Goal: Communication & Community: Answer question/provide support

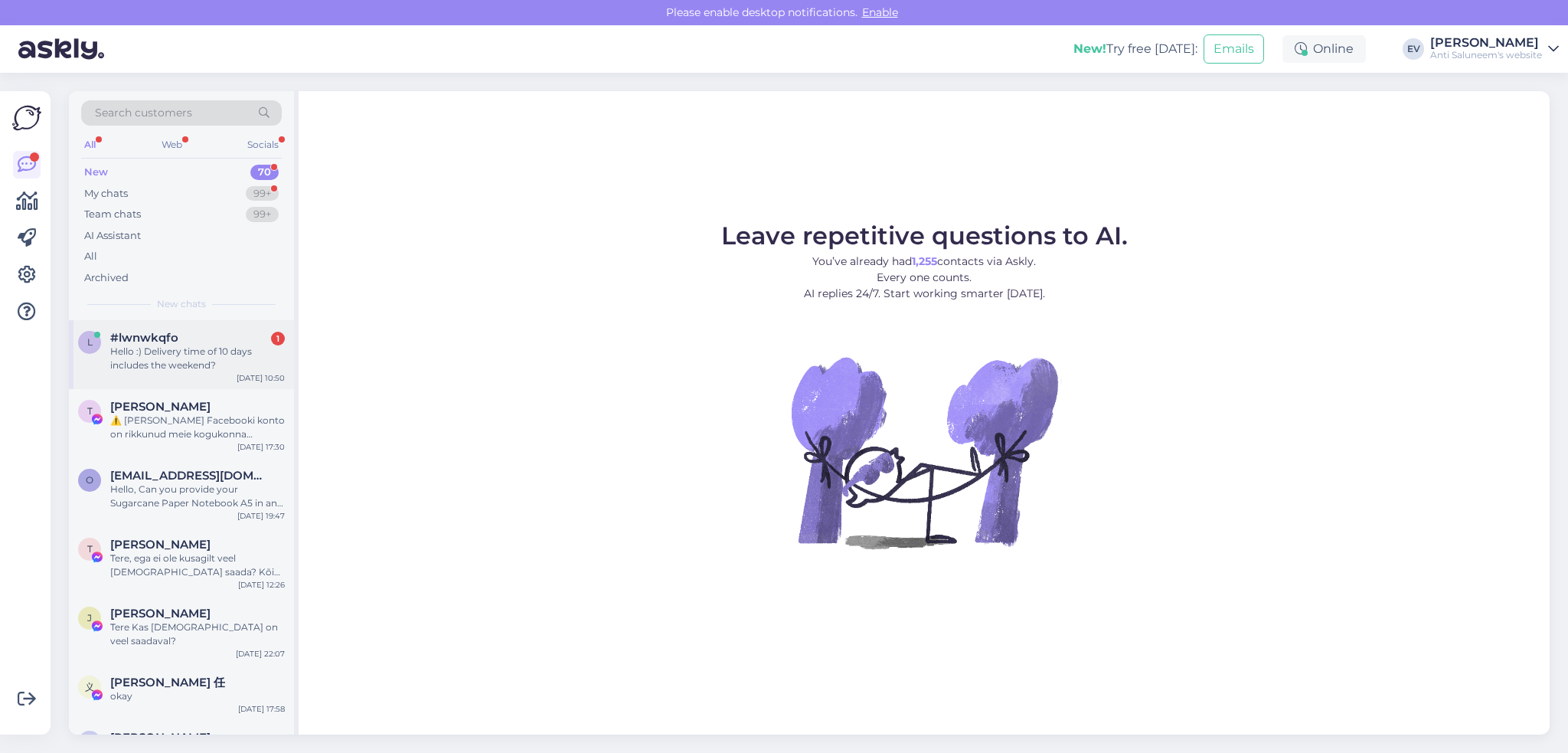
click at [146, 360] on div "Hello :) Delivery time of 10 days includes the weekend?" at bounding box center [198, 358] width 174 height 28
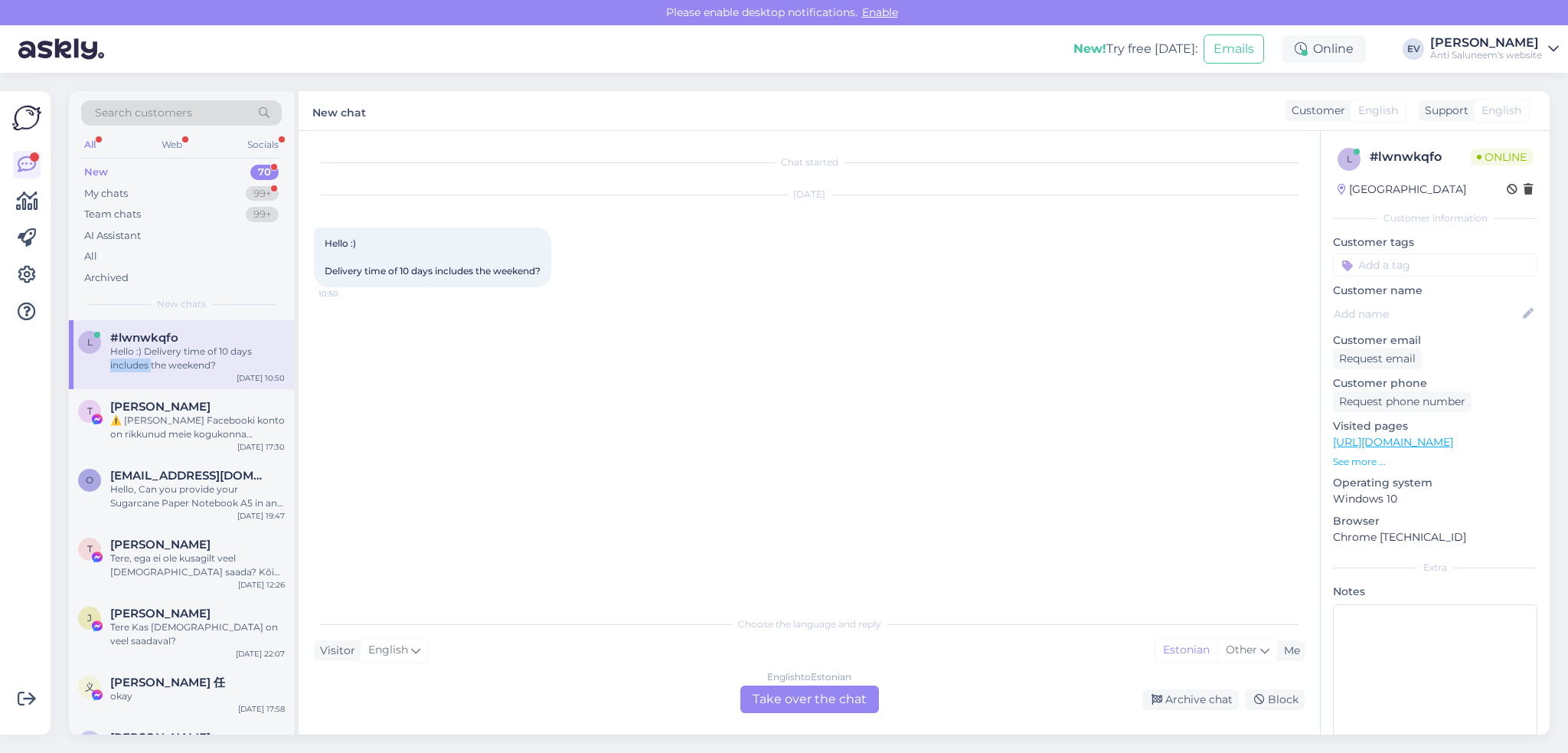
click at [146, 360] on div "Hello :) Delivery time of 10 days includes the weekend?" at bounding box center [198, 358] width 174 height 28
click at [797, 699] on div "English to Estonian Take over the chat" at bounding box center [810, 699] width 139 height 28
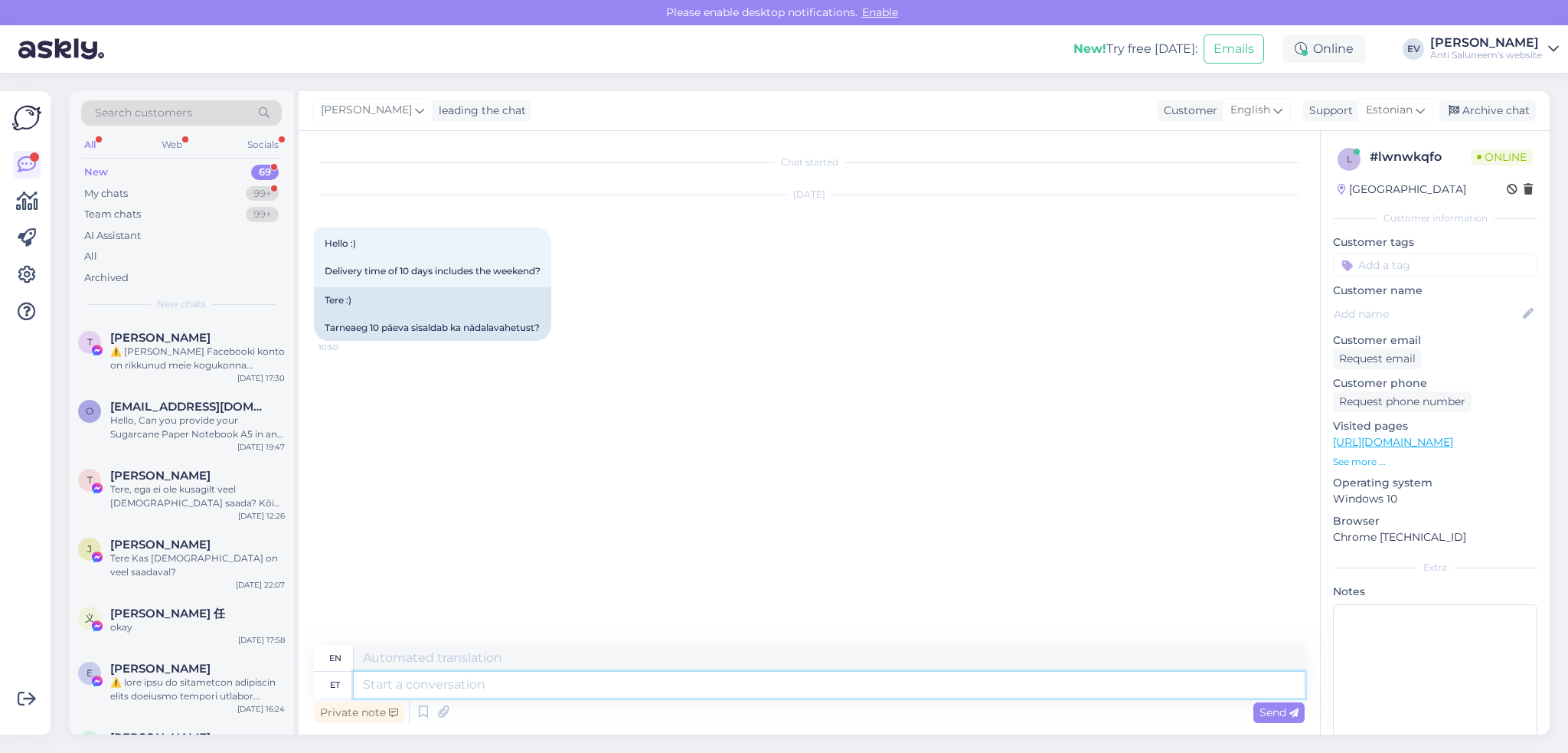
click at [426, 685] on textarea at bounding box center [829, 684] width 951 height 26
type textarea "Tere!"
type textarea "Hello!"
type textarea "Tere! [GEOGRAPHIC_DATA]."
type textarea "Hello! Yes."
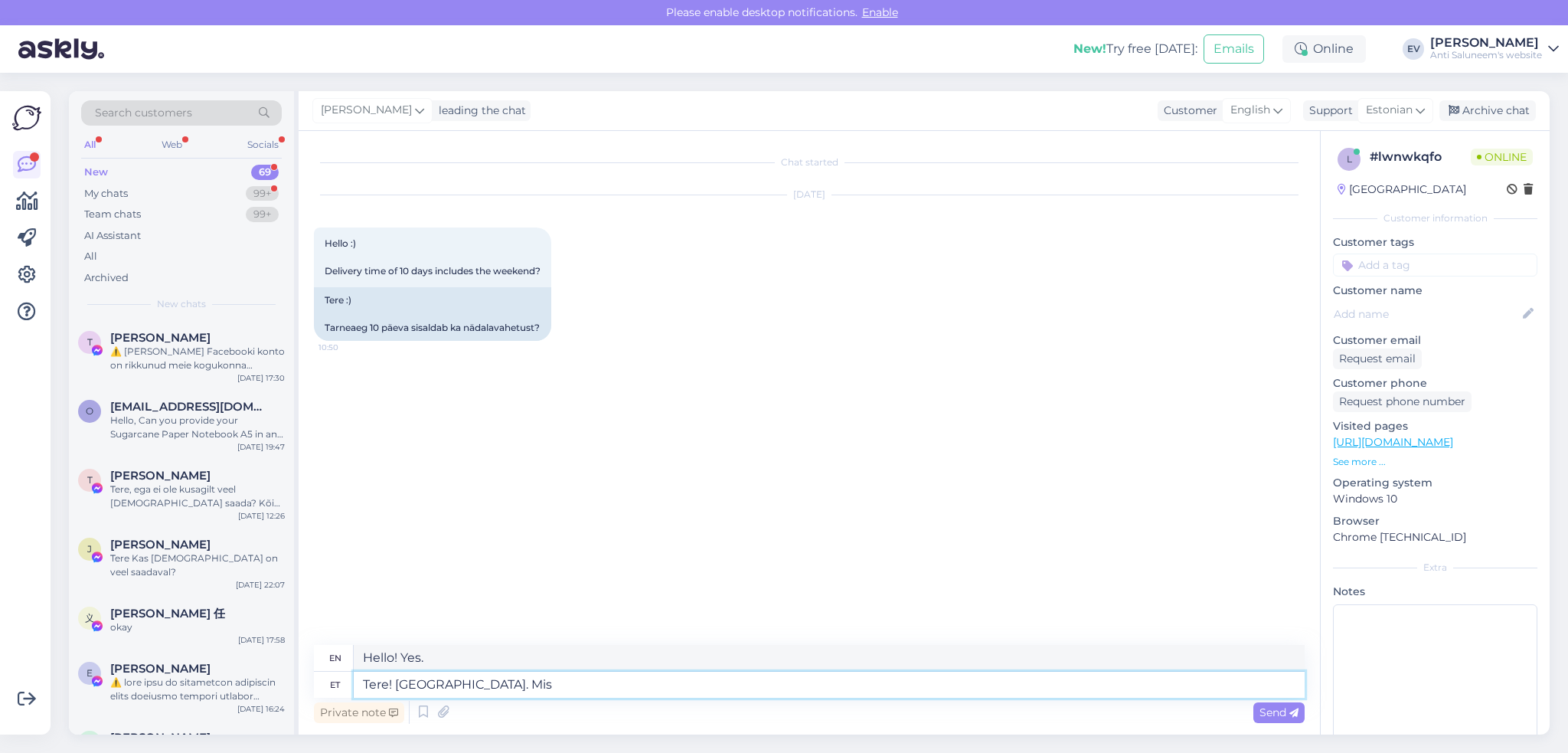
type textarea "Tere! [GEOGRAPHIC_DATA]. Mis t"
type textarea "Hello! Yes. What"
type textarea "Tere! [GEOGRAPHIC_DATA]. Mis toode t"
type textarea "Hello! Yes. What product"
type textarea "Tere! [GEOGRAPHIC_DATA]. Mis toode teid h"
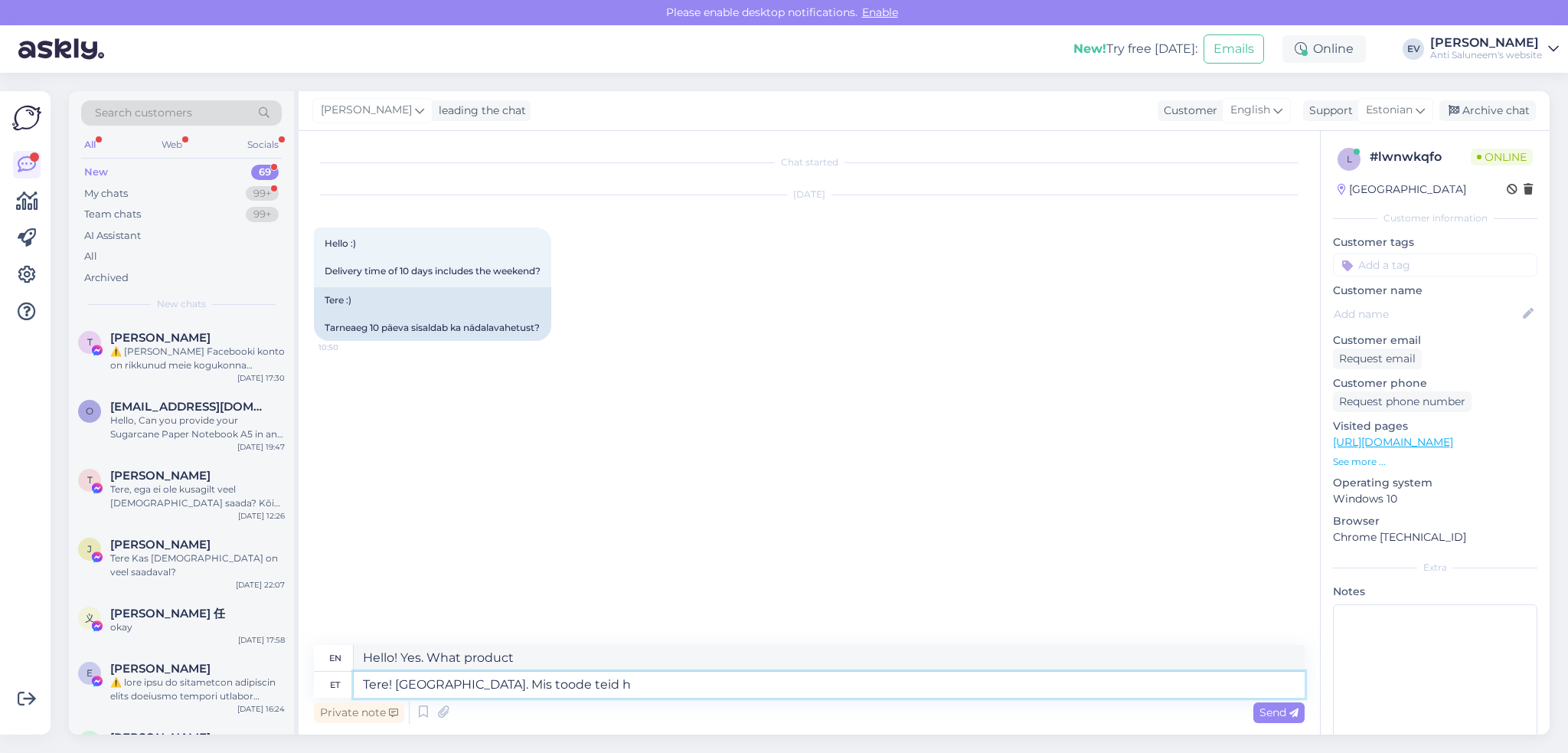
type textarea "Hello! Yes. What product are you using?"
type textarea "Tere! [GEOGRAPHIC_DATA]. Mis toode teid huvitab?"
type textarea "Hello! Yes. What product are you interested in?"
type textarea "Tere! [GEOGRAPHIC_DATA]. Mis toode teid huvitab?"
click at [1264, 704] on div "Send" at bounding box center [1280, 712] width 52 height 20
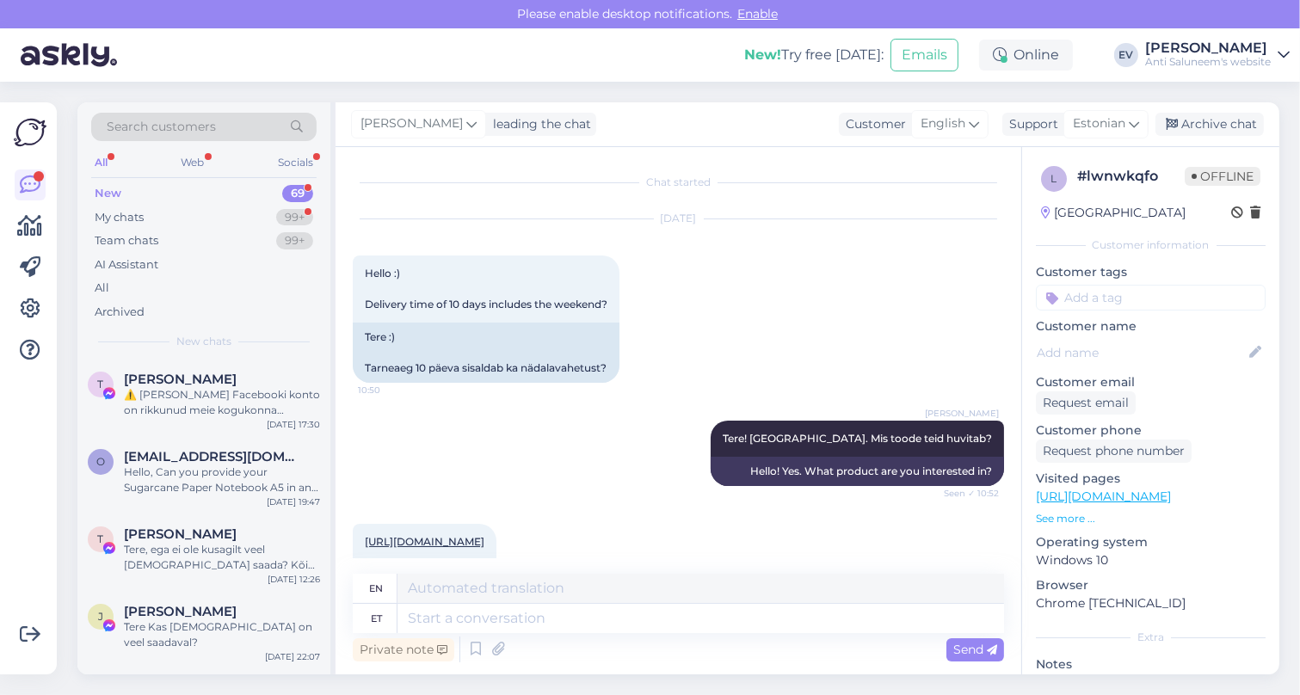
scroll to position [214, 0]
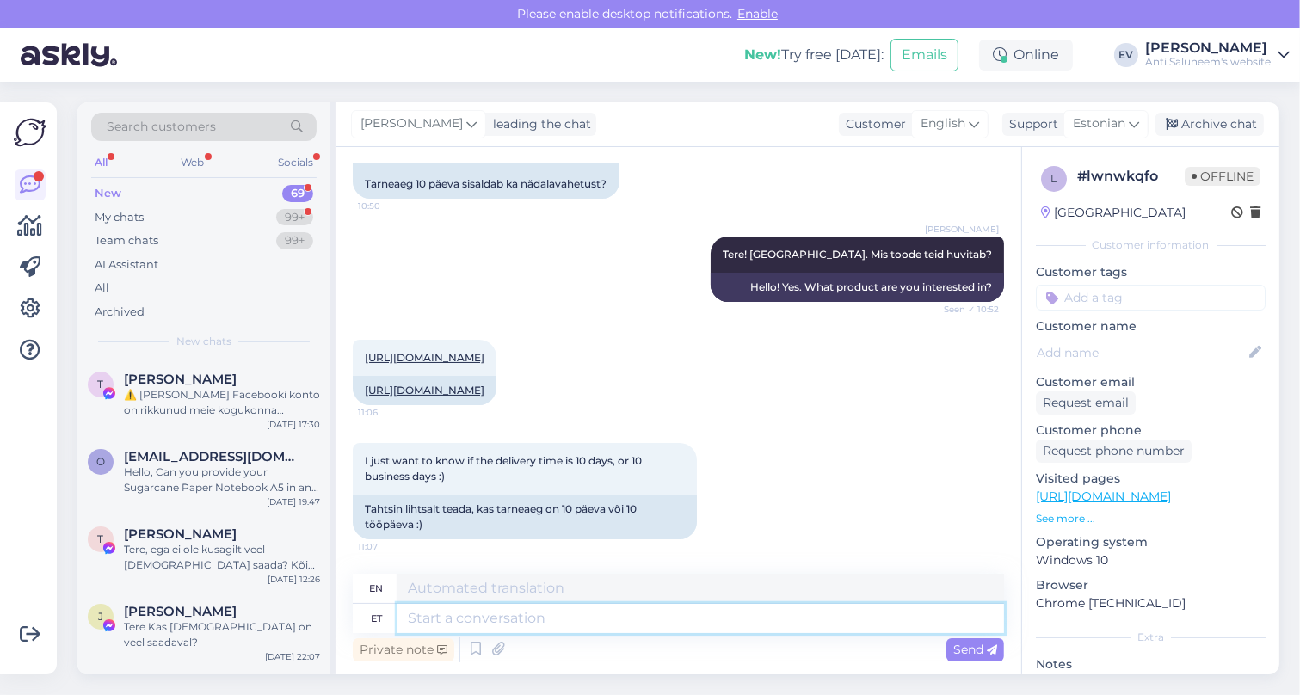
click at [500, 614] on textarea at bounding box center [701, 618] width 607 height 29
type textarea "10"
type textarea "10 päeva j"
type textarea "10 days"
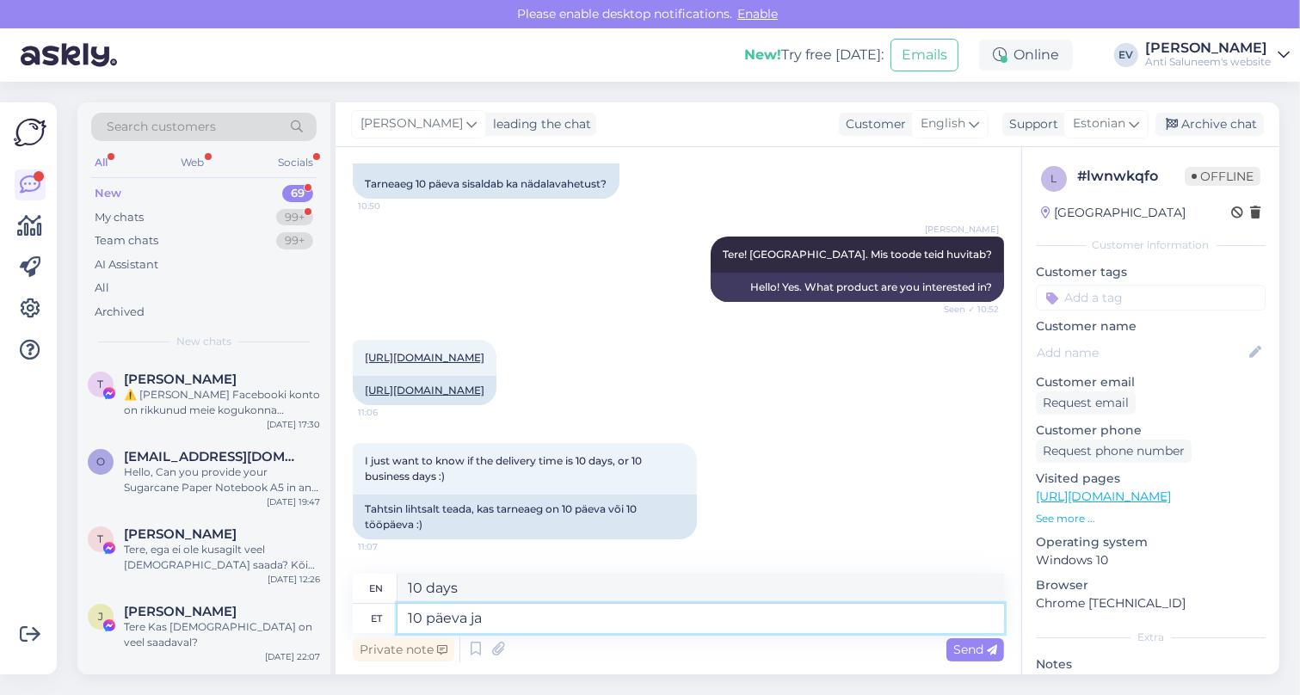
type textarea "10 päeva jah"
type textarea "10 days yes"
type textarea "10 päeva jah"
click at [959, 643] on span "Send" at bounding box center [976, 649] width 44 height 15
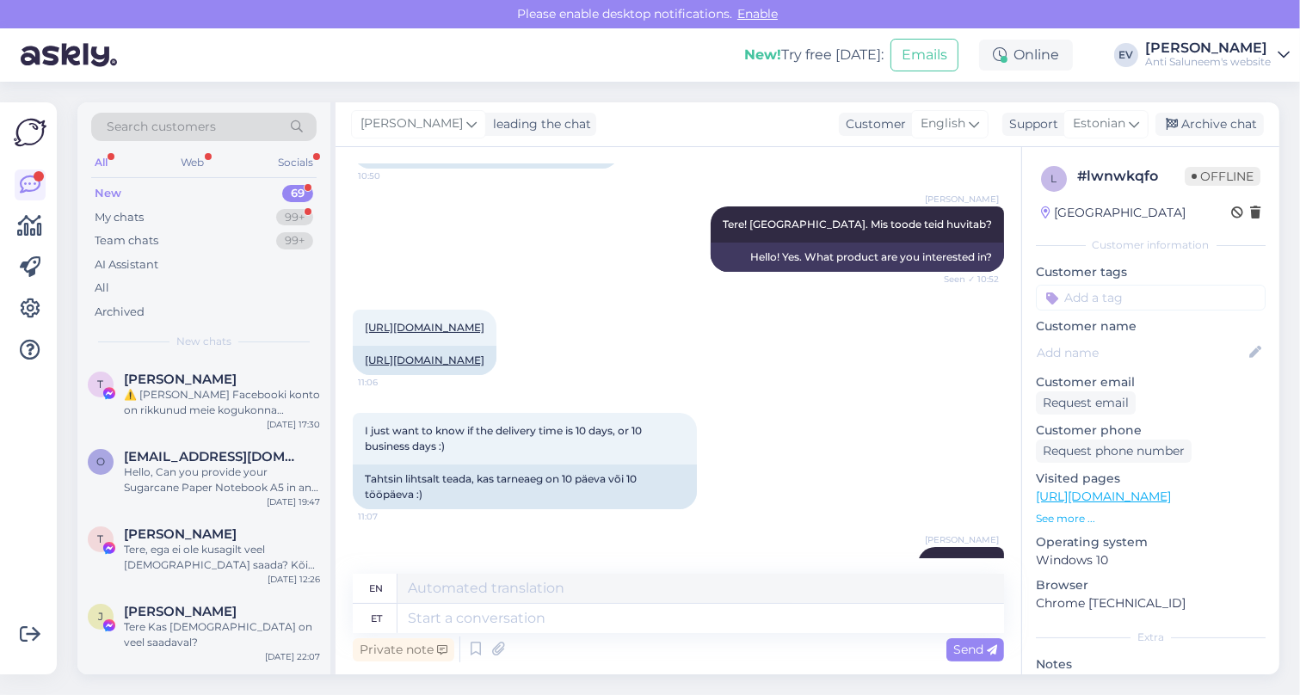
scroll to position [318, 0]
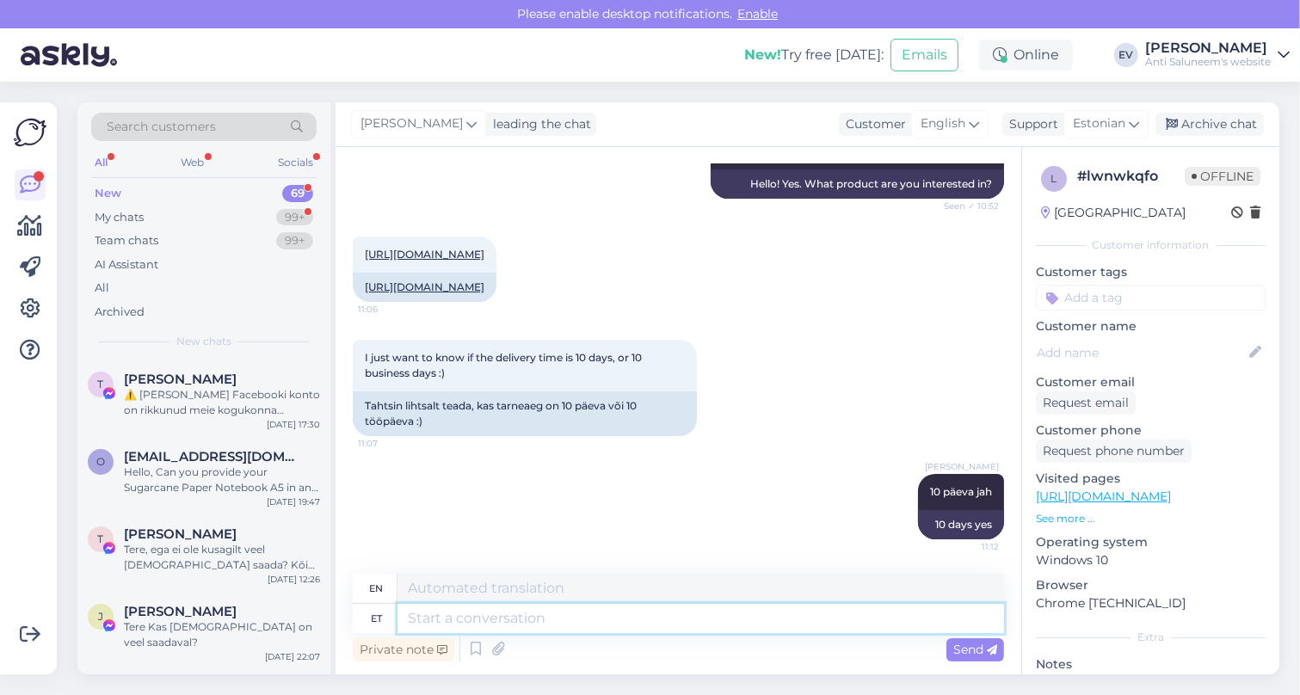
click at [608, 615] on textarea at bounding box center [701, 618] width 607 height 29
type textarea "[PERSON_NAME]"
type textarea "If"
type textarea "Kui on"
type textarea "If there is"
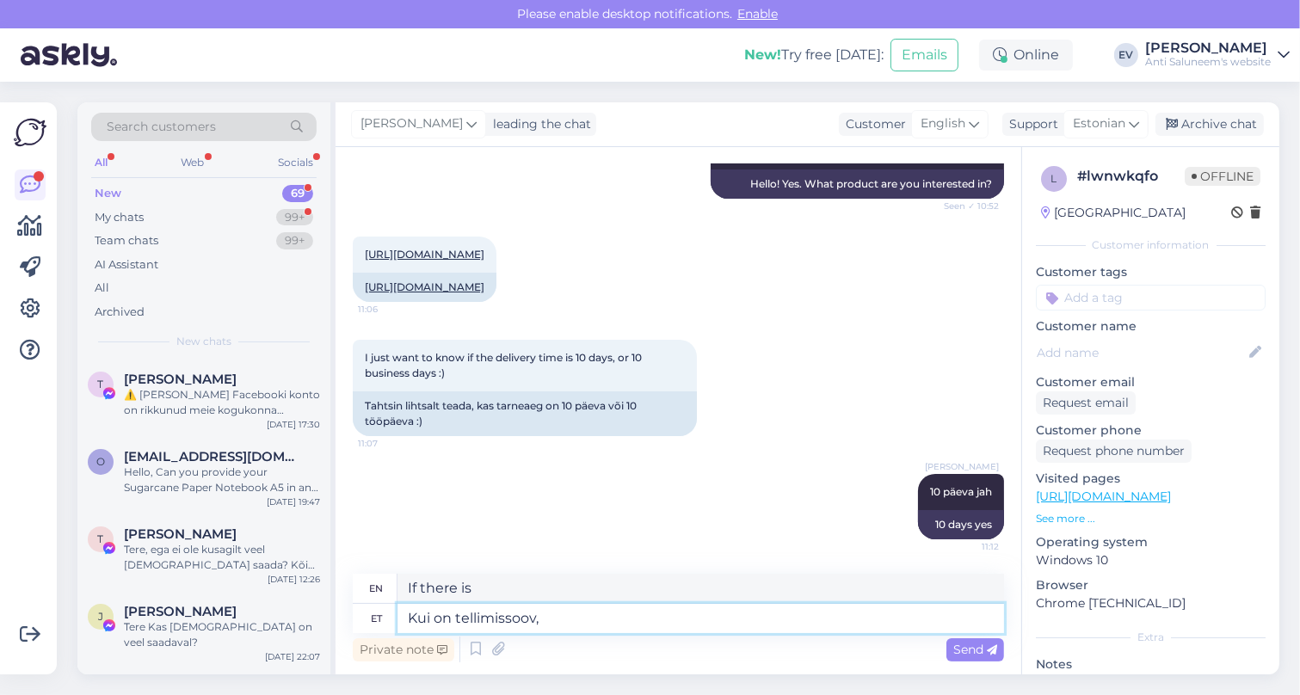
type textarea "Kui on tellimissoov, s"
type textarea "If you would like to order,"
type textarea "Kui on tellimissoov, siis"
type textarea "If you would like to order, then"
type textarea "Kui on tellimissoov, siis palun s"
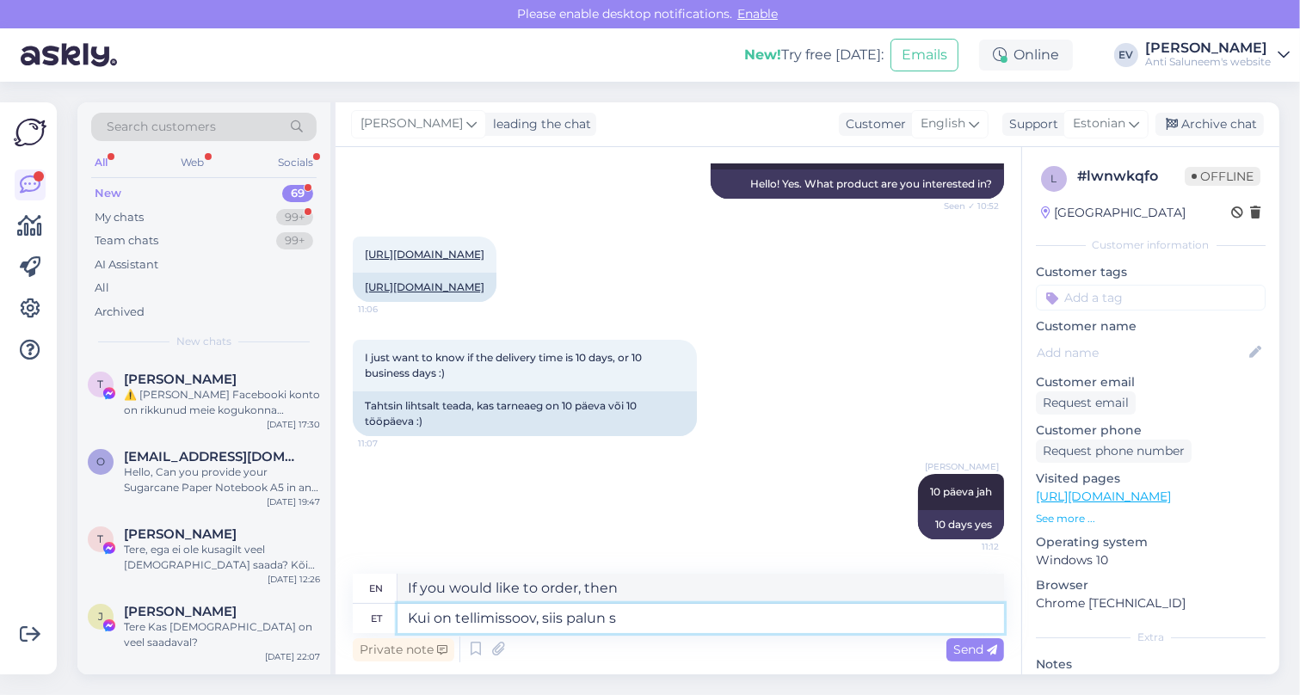
type textarea "If you would like to order, please"
type textarea "Kui on tellimissoov, siis palun saatke h"
type textarea "If you would like to order, please send"
type textarea "Kui on tellimissoov, siis palun saatke hinnapäring"
type textarea "If you would like to place an order, please send a price request."
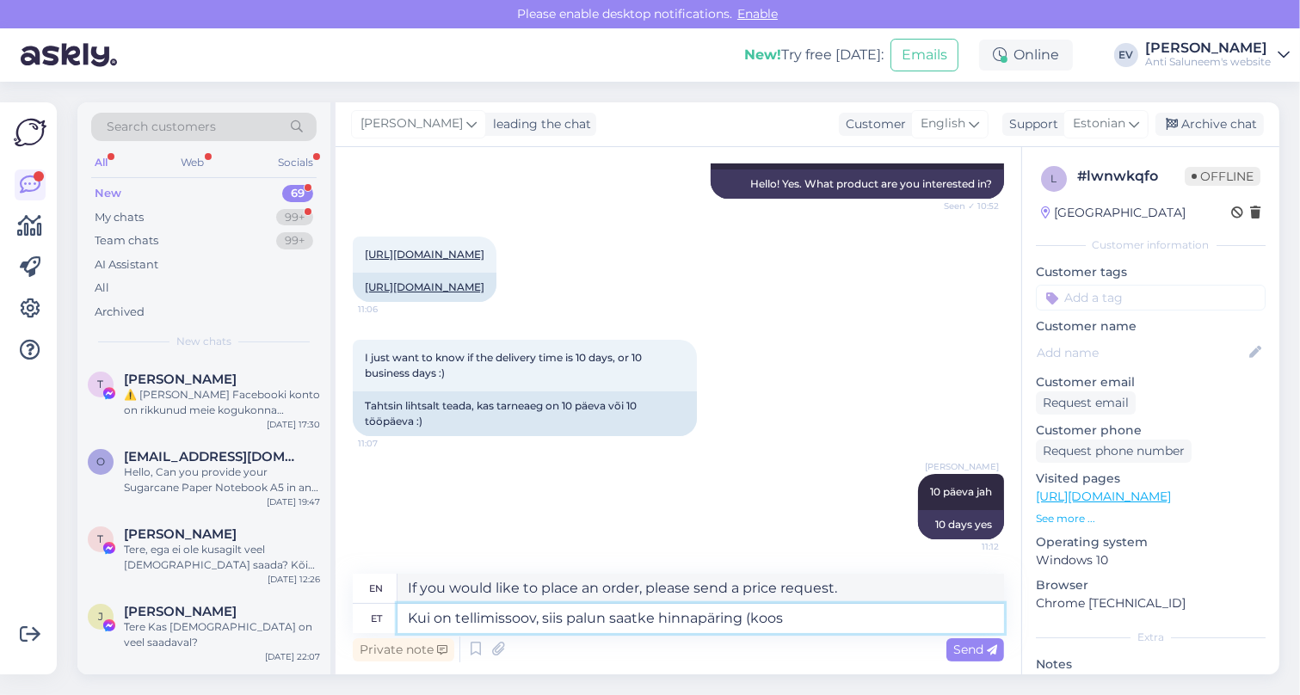
type textarea "Kui on tellimissoov, siis palun saatke hinnapäring (koos"
type textarea "If you would like to place an order, please send a price request (with"
type textarea "Kui on tellimissoov, siis palun saatke hinnapäring (koos koguse"
type textarea "If you would like to order, please send a price request (with quantity)"
type textarea "Kui on tellimissoov, siis palun saatke hinnapäring (koos koguse ja"
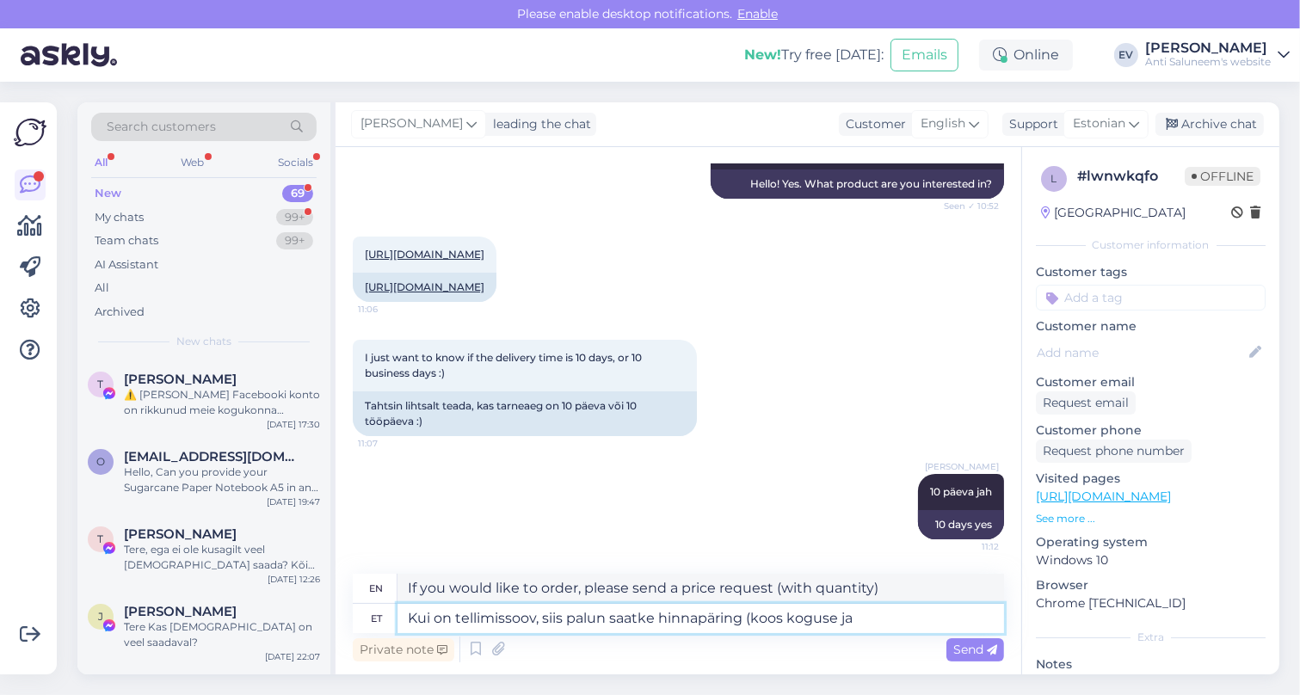
type textarea "If you would like to order, please send a price request (with quantity and"
type textarea "Kui on tellimissoov, siis palun saatke hinnapäring (koos koguse [PERSON_NAME] l"
type textarea "If you would like to order, please send a price request (with quantity and your"
type textarea "Kui on tellimissoov, siis palun saatke hinnapäring (koos koguse [PERSON_NAME] l…"
type textarea "If you would like to place an order, please send a price request (with quantity…"
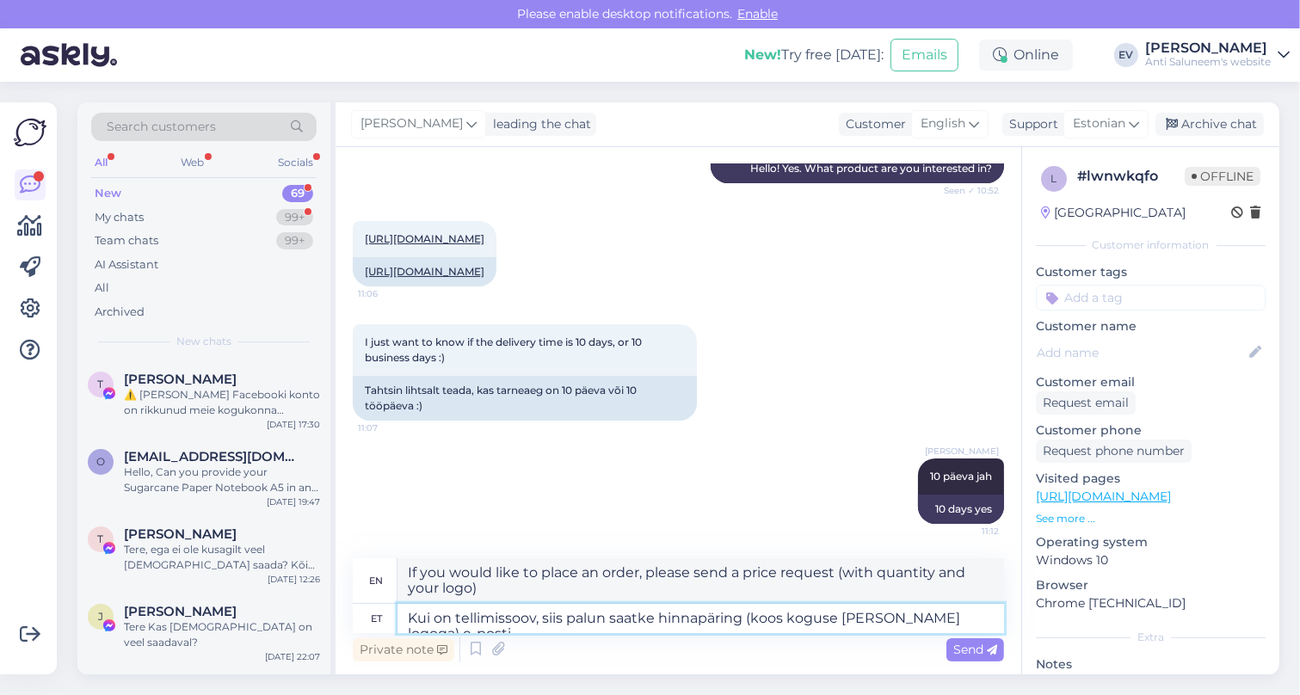
type textarea "Kui on tellimissoov, siis palun saatke hinnapäring (koos koguse [PERSON_NAME] l…"
type textarea "If you would like to place an order, please send a price request (with quantity…"
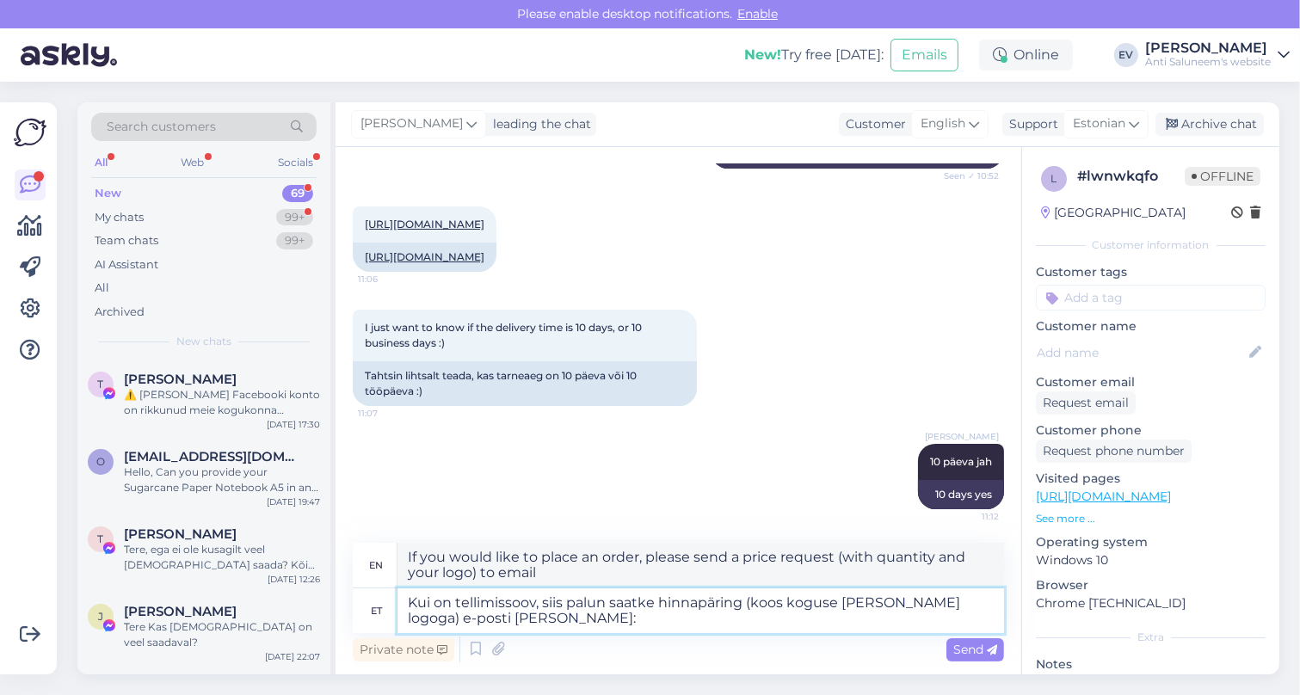
type textarea "Kui on tellimissoov, siis palun saatke hinnapäring (koos koguse [PERSON_NAME] l…"
type textarea "If you would like to place an order, please send a price request (with quantity…"
type textarea "Kui on tellimissoov, siis palun saatke hinnapäring (koos koguse [PERSON_NAME] l…"
type textarea "If you would like to place an order, please send a price request (with quantity…"
type textarea "Kui on tellimissoov, siis palun saatke hinnapäring (koos koguse [PERSON_NAME] l…"
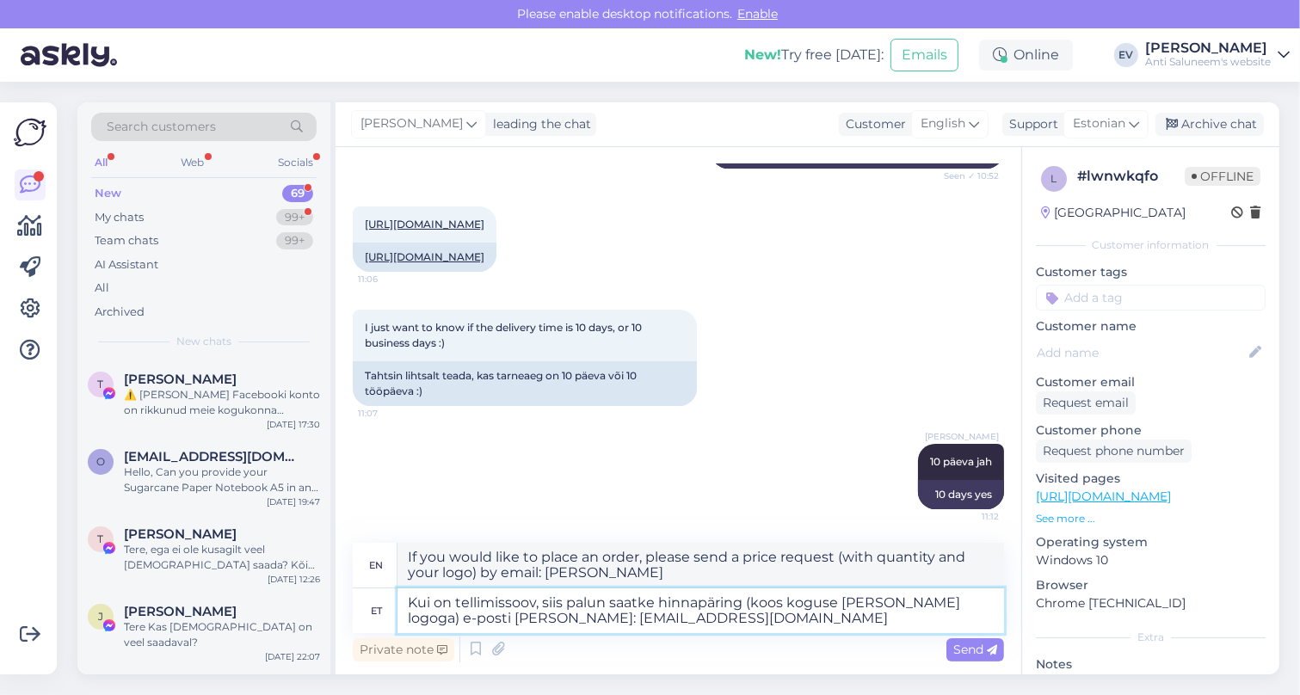
type textarea "If you would like to order, please send a price request (with quantity and your…"
type textarea "Kui on tellimissoov, siis palun saatke hinnapäring (koos koguse [PERSON_NAME] l…"
click at [961, 642] on span "Send" at bounding box center [976, 649] width 44 height 15
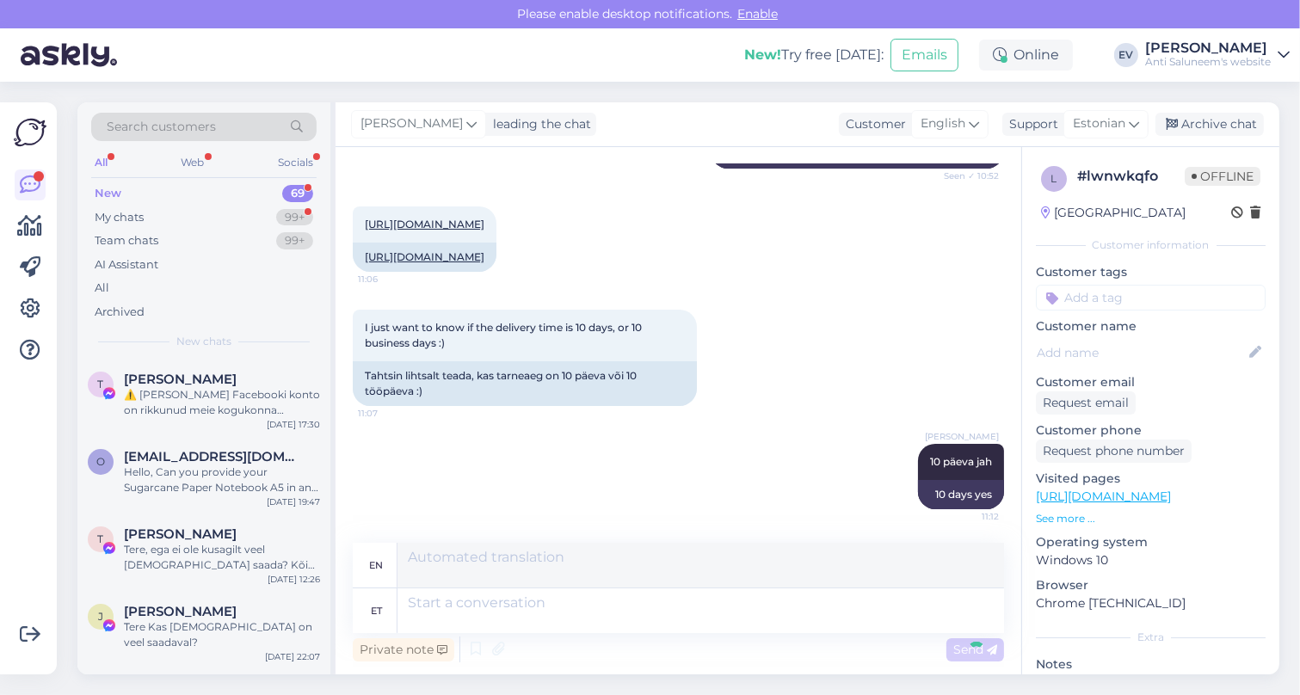
scroll to position [452, 0]
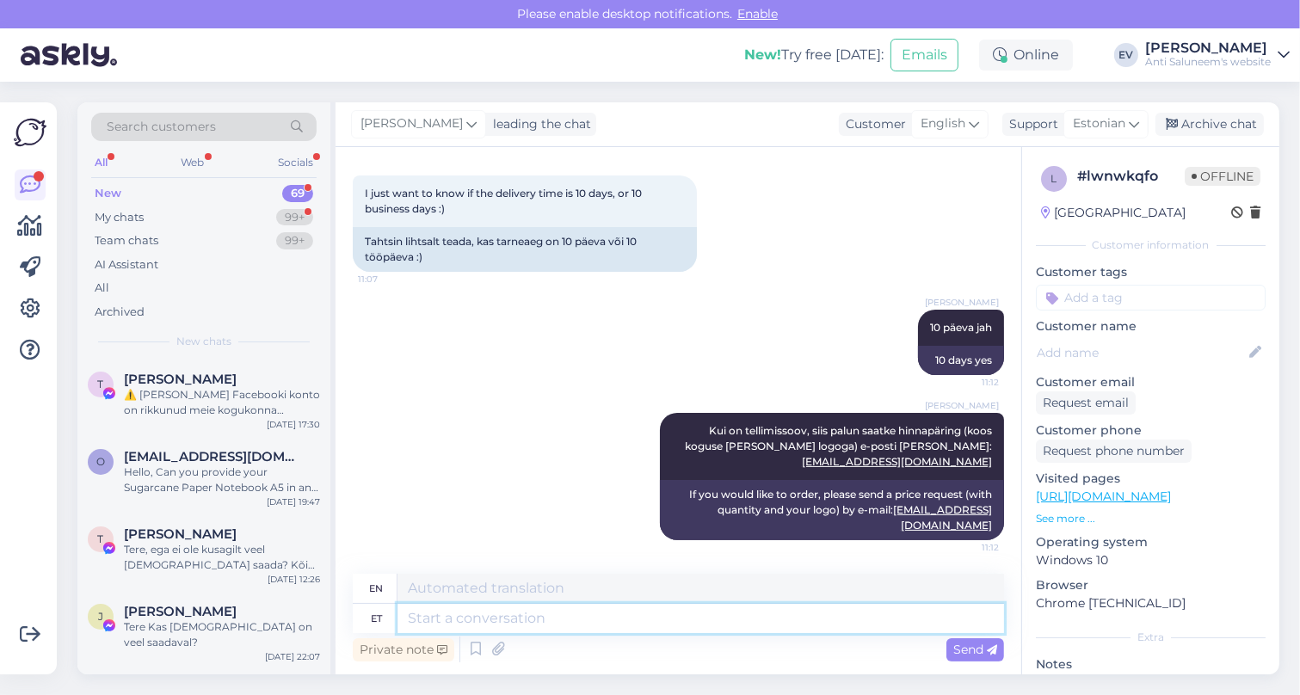
click at [697, 618] on textarea at bounding box center [701, 618] width 607 height 29
type textarea "Saan"
type textarea "I can"
type textarea "[PERSON_NAME]"
type textarea "I can get yours."
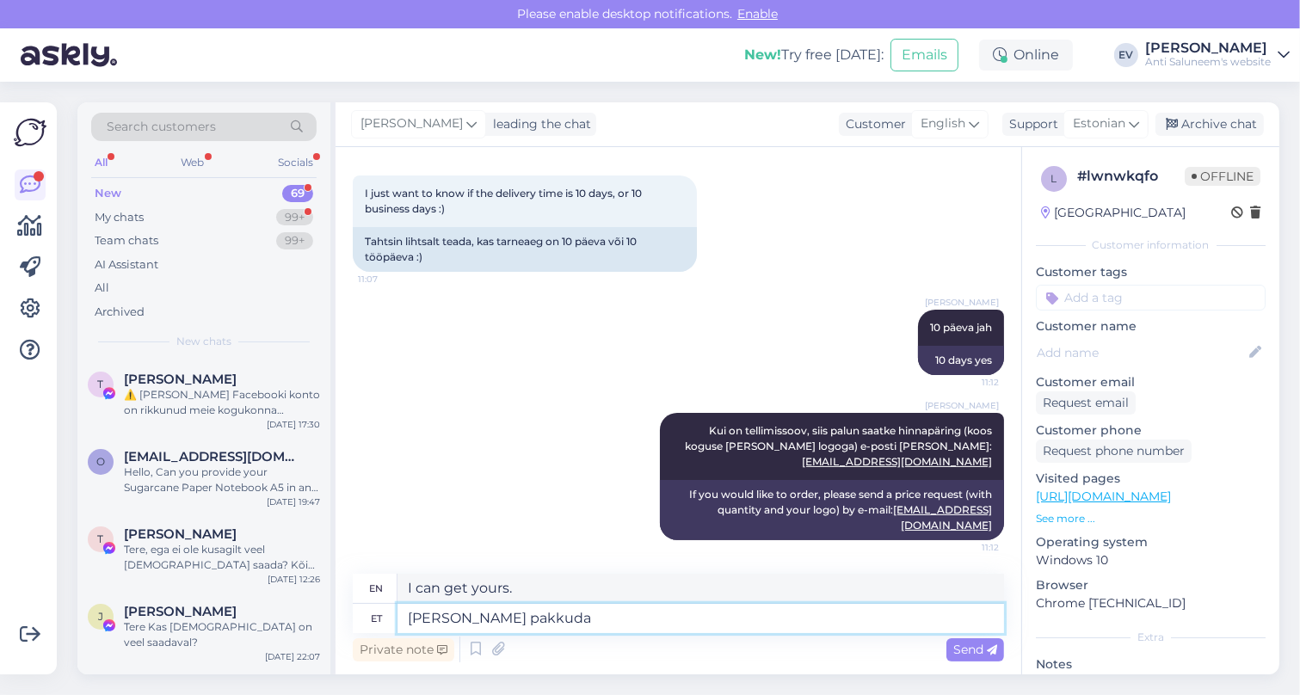
type textarea "[PERSON_NAME] pakkuda"
type textarea "I can offer you"
type textarea "[PERSON_NAME] pakkuda paremat"
type textarea "I can offer you a better one."
type textarea "[PERSON_NAME] pakkuda paremat [PERSON_NAME],"
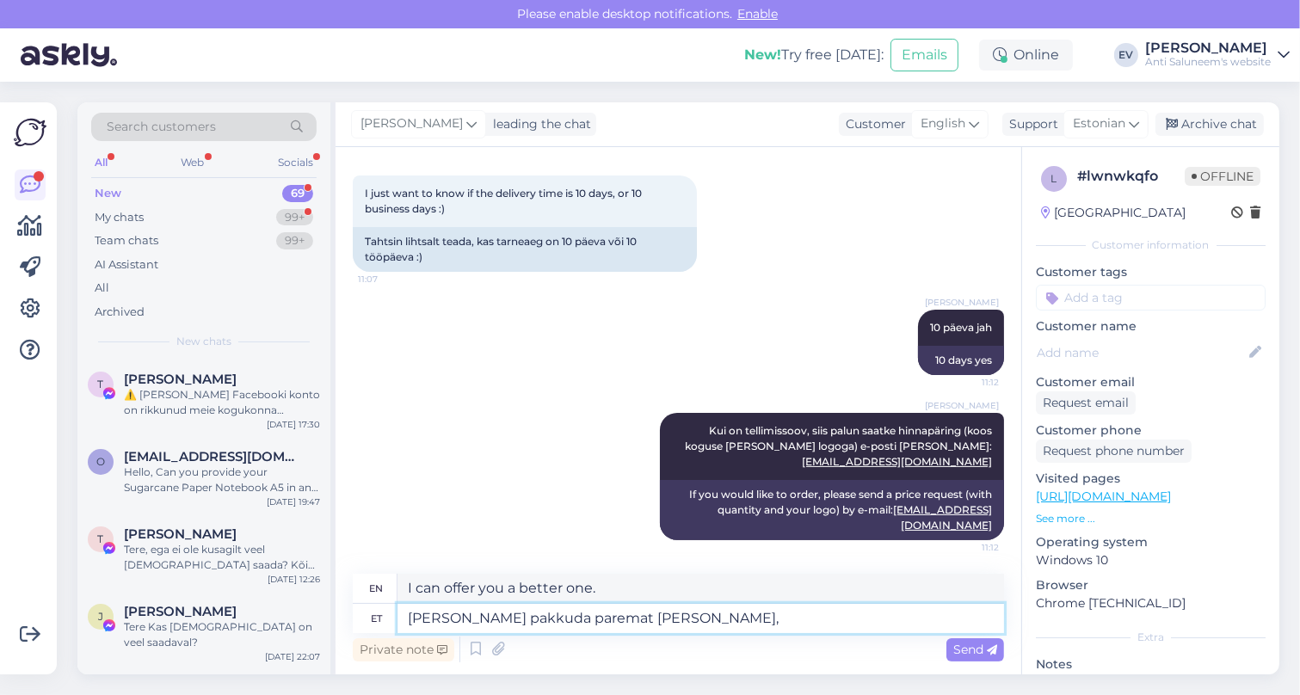
type textarea "I can offer you a better price,"
type textarea "[PERSON_NAME] pakkuda paremat hinda, kui"
type textarea "I can offer you a better price than"
type textarea "[PERSON_NAME] pakkuda paremat hinda, kui on"
type textarea "I can offer you a better price than that."
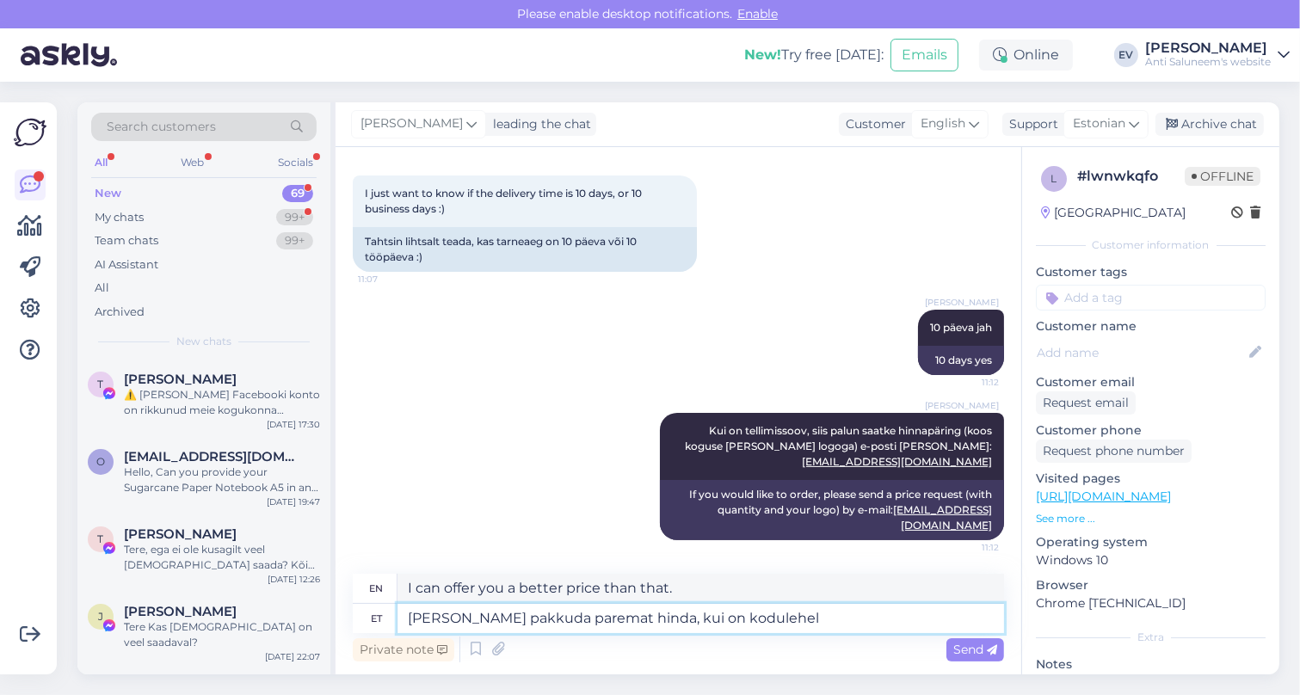
type textarea "[PERSON_NAME] pakkuda paremat hinda, kui on kodulehel."
type textarea "I can offer you a better price than what is on the website."
type textarea "[PERSON_NAME] pakkuda paremat hinda, kui on kodulehel."
click at [957, 645] on span "Send" at bounding box center [976, 649] width 44 height 15
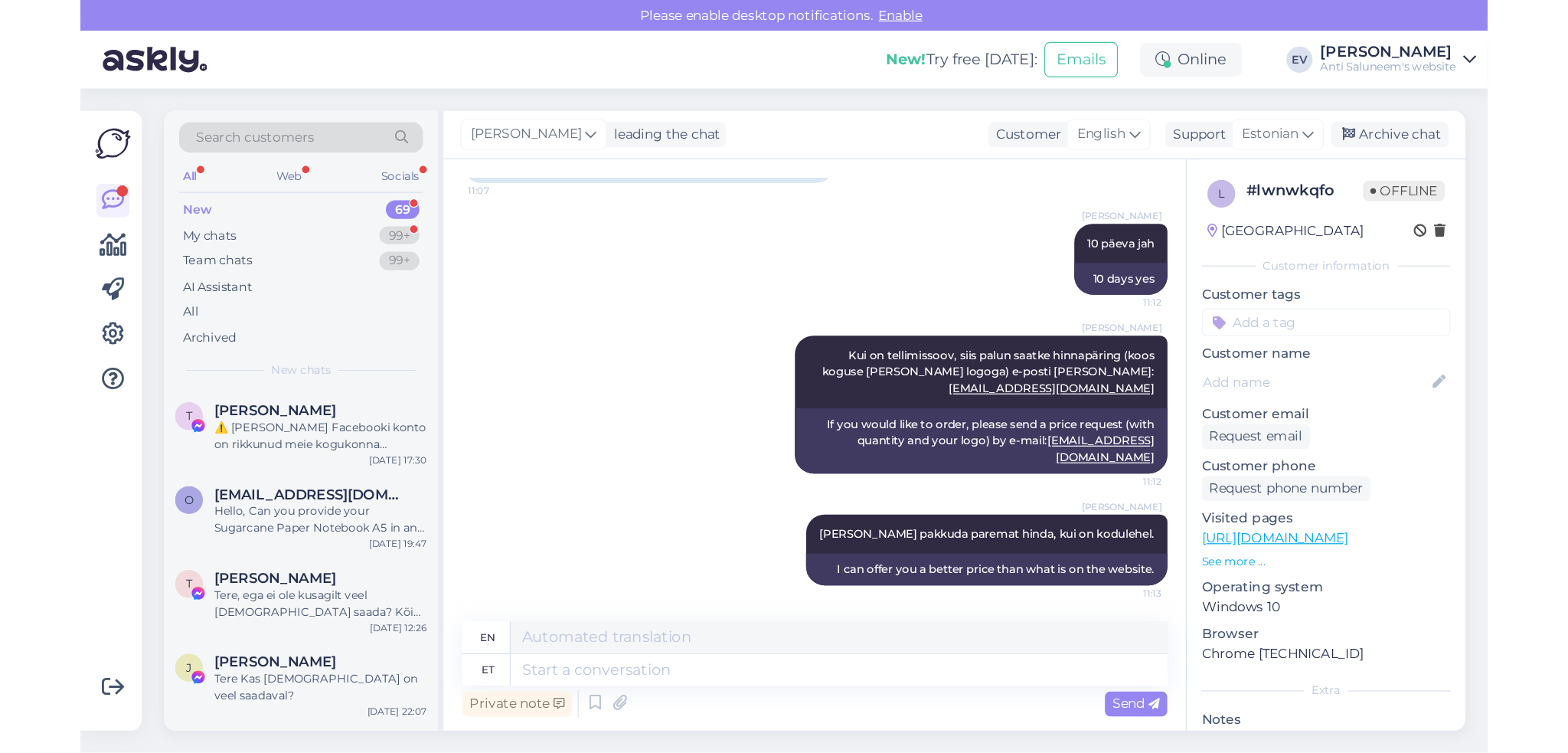
scroll to position [360, 0]
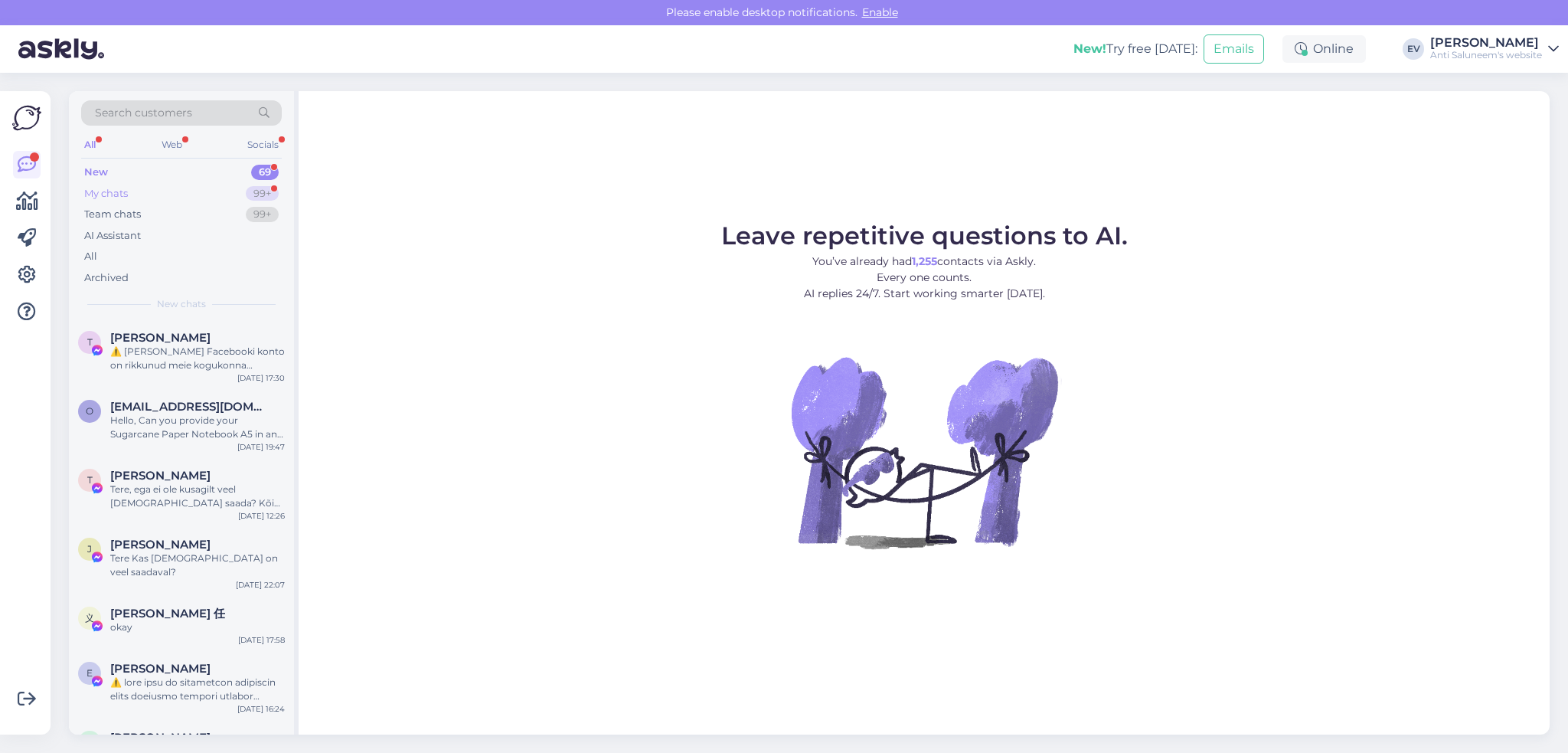
click at [211, 191] on div "My chats 99+" at bounding box center [181, 194] width 200 height 21
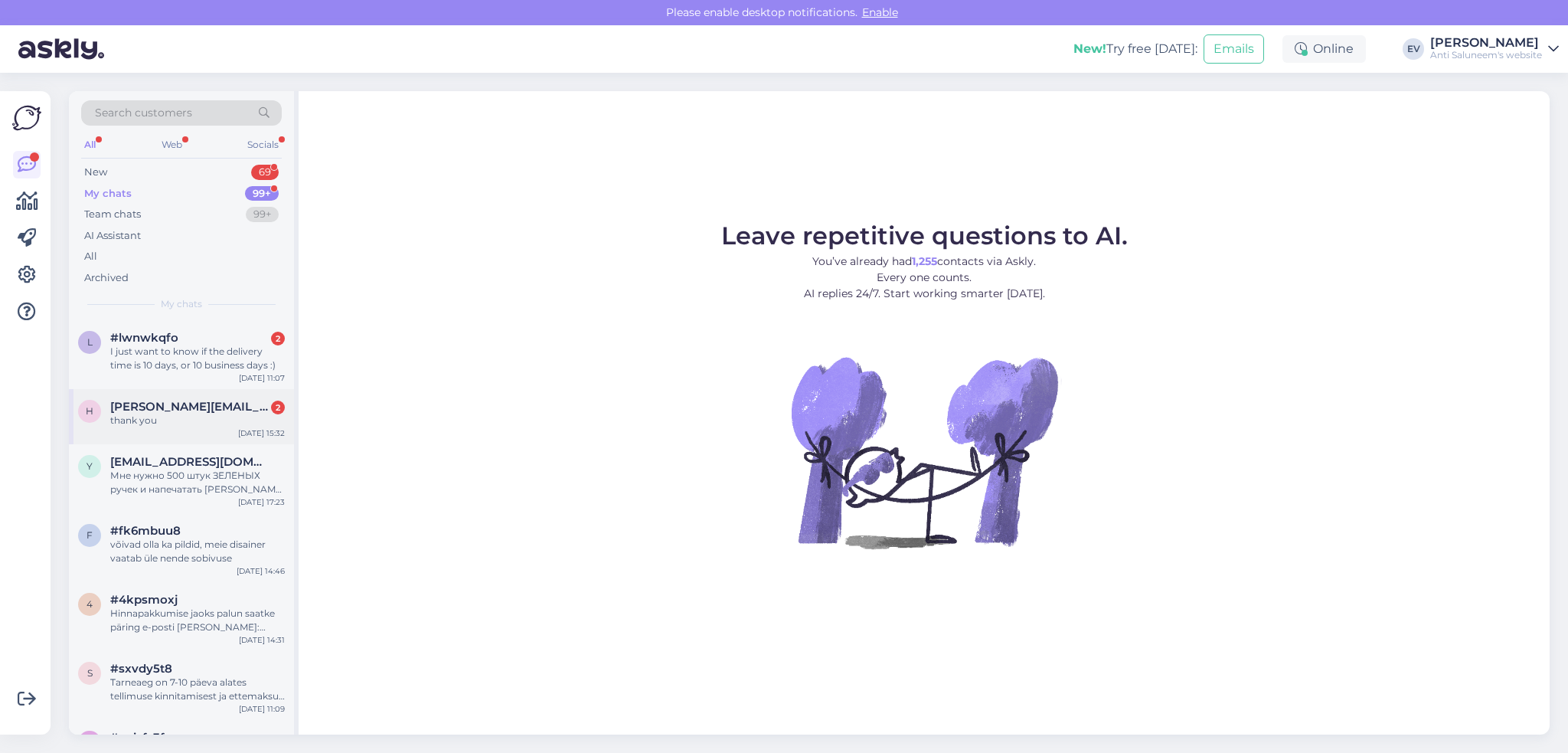
click at [245, 423] on div "thank you" at bounding box center [198, 420] width 174 height 13
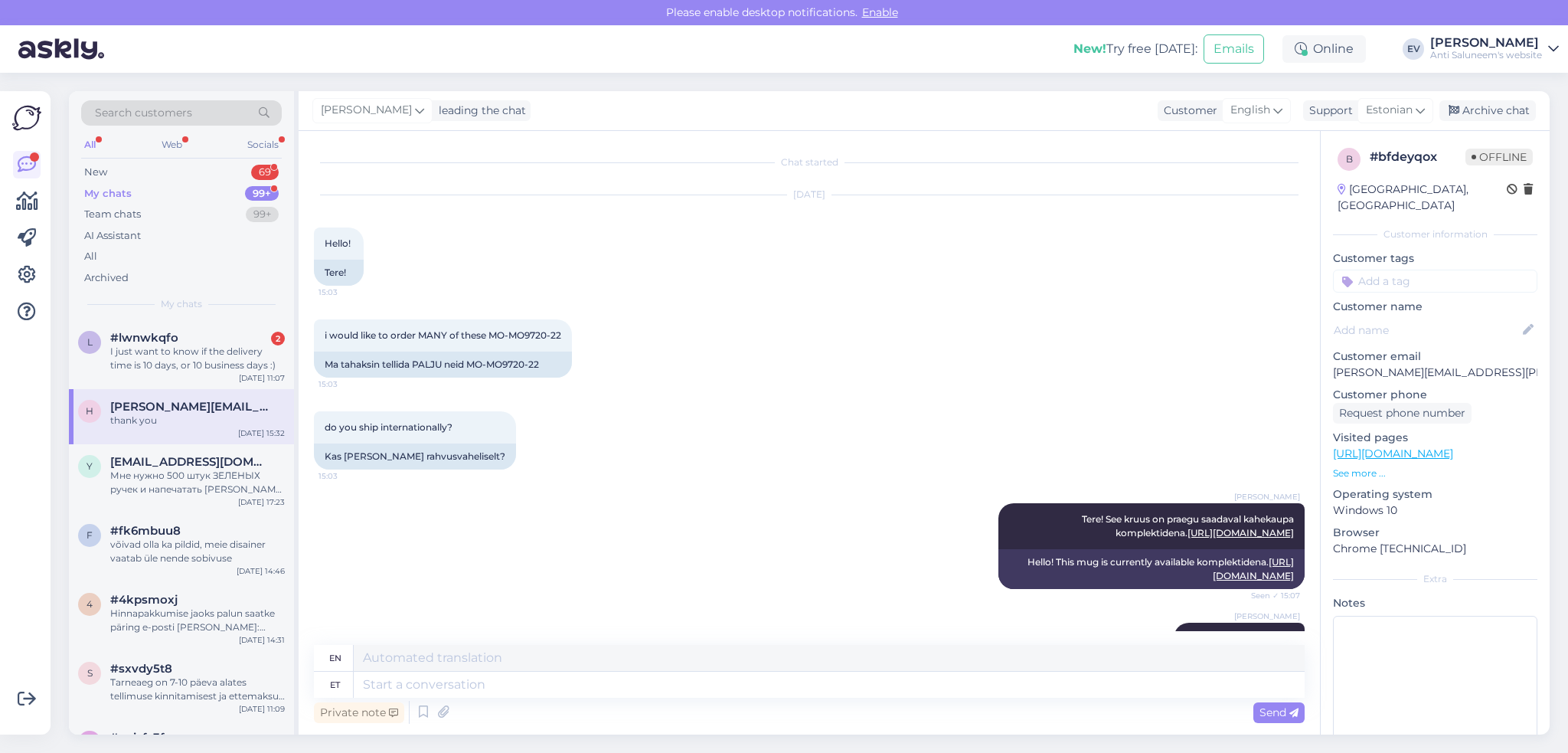
scroll to position [1629, 0]
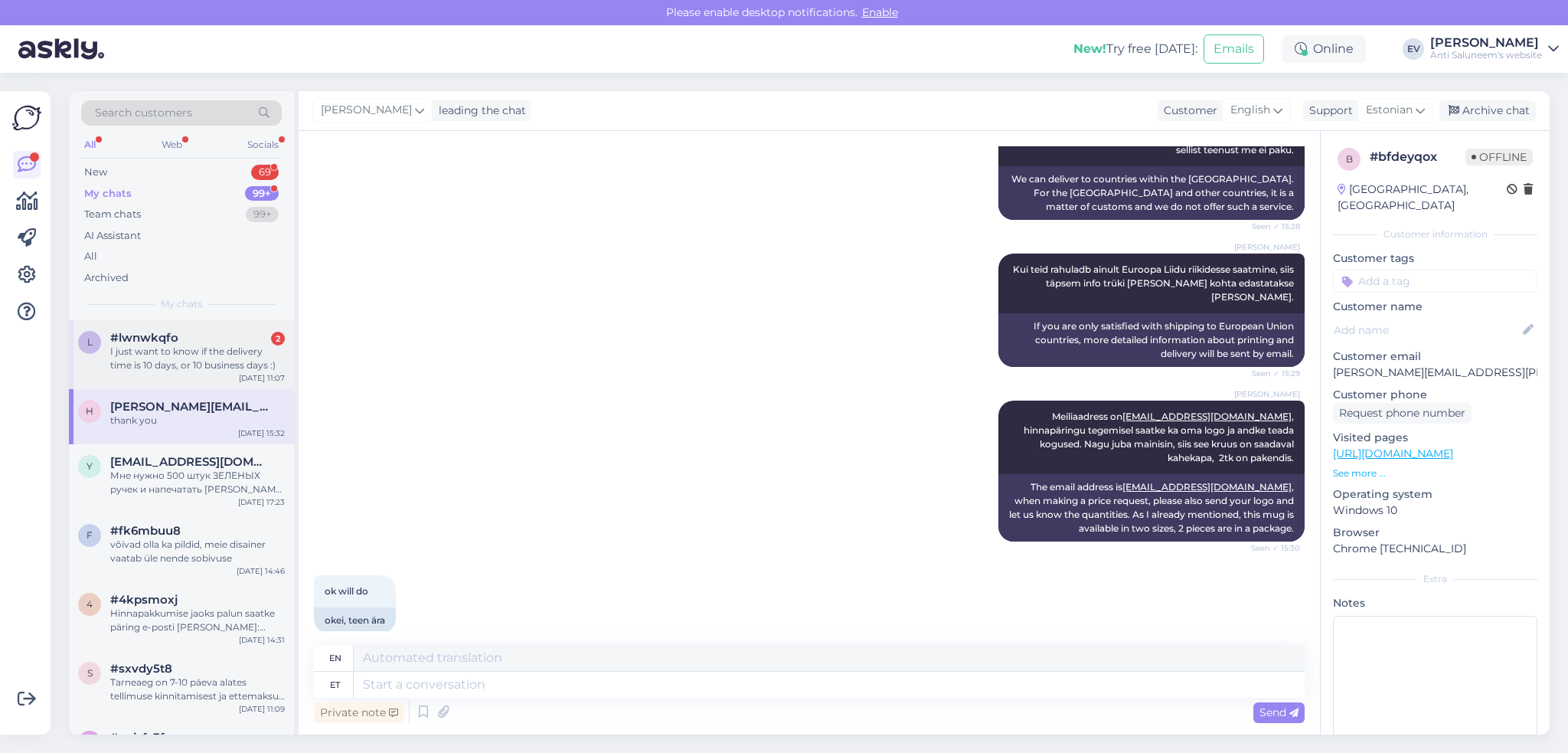
click at [199, 355] on div "I just want to know if the delivery time is 10 days, or 10 business days :)" at bounding box center [198, 358] width 174 height 28
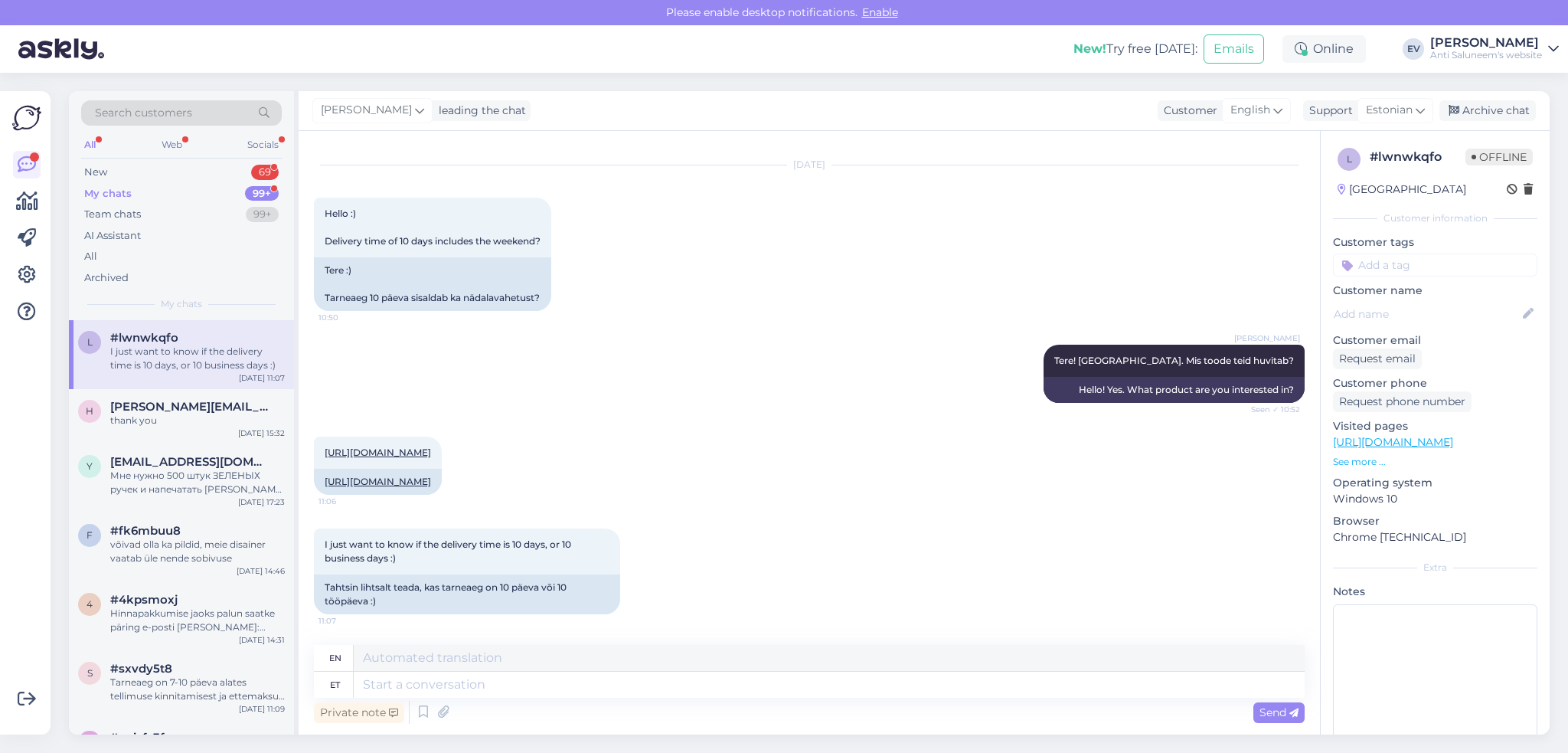
scroll to position [57, 0]
click at [408, 475] on link "[URL][DOMAIN_NAME]" at bounding box center [378, 481] width 107 height 12
